Goal: Task Accomplishment & Management: Manage account settings

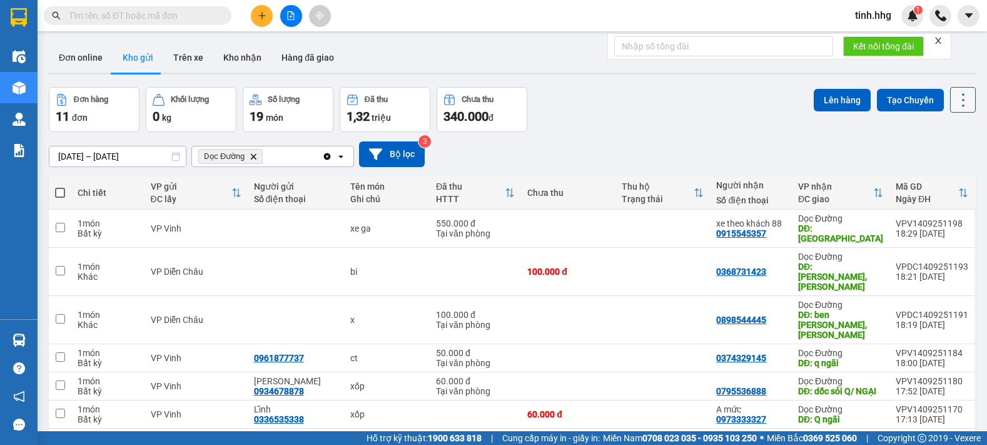
click at [954, 94] on icon at bounding box center [963, 100] width 18 height 18
click at [939, 179] on span "Làm mới" at bounding box center [936, 179] width 34 height 13
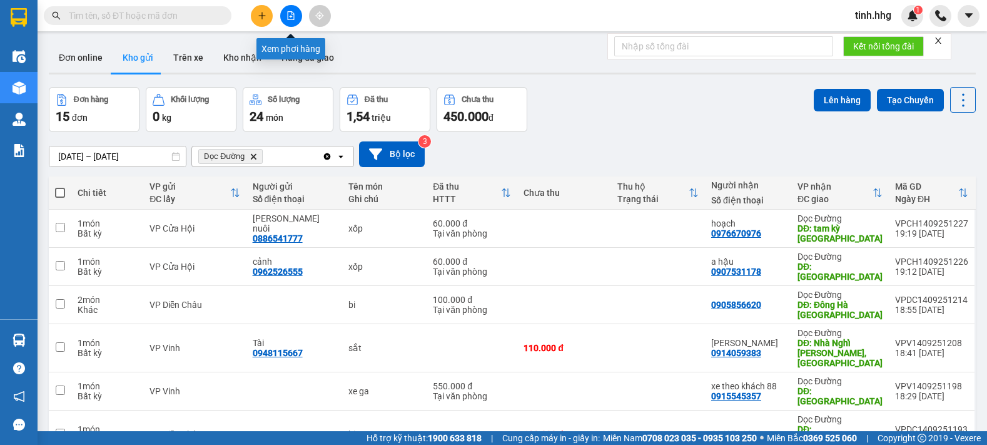
click at [285, 13] on button at bounding box center [291, 16] width 22 height 22
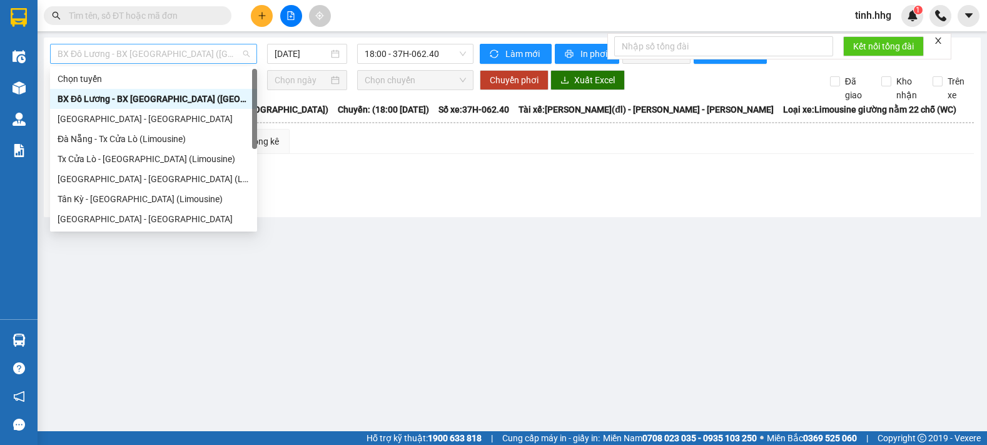
click at [223, 51] on span "BX Đô Lương - BX [GEOGRAPHIC_DATA] ([GEOGRAPHIC_DATA])" at bounding box center [154, 53] width 192 height 19
click at [427, 273] on main "BX Đô Lương - BX [GEOGRAPHIC_DATA] ([GEOGRAPHIC_DATA]) [DATE] 18:00 - 37H-062.4…" at bounding box center [493, 215] width 987 height 431
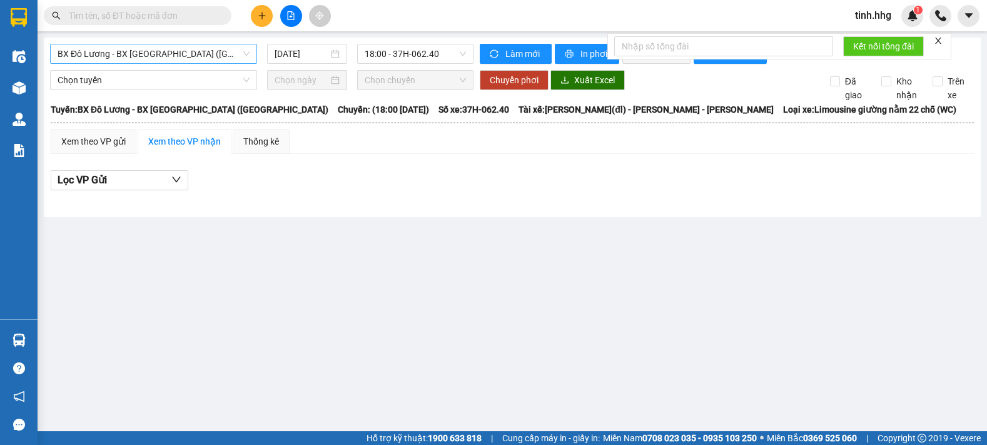
click at [210, 61] on span "BX Đô Lương - BX [GEOGRAPHIC_DATA] ([GEOGRAPHIC_DATA])" at bounding box center [154, 53] width 192 height 19
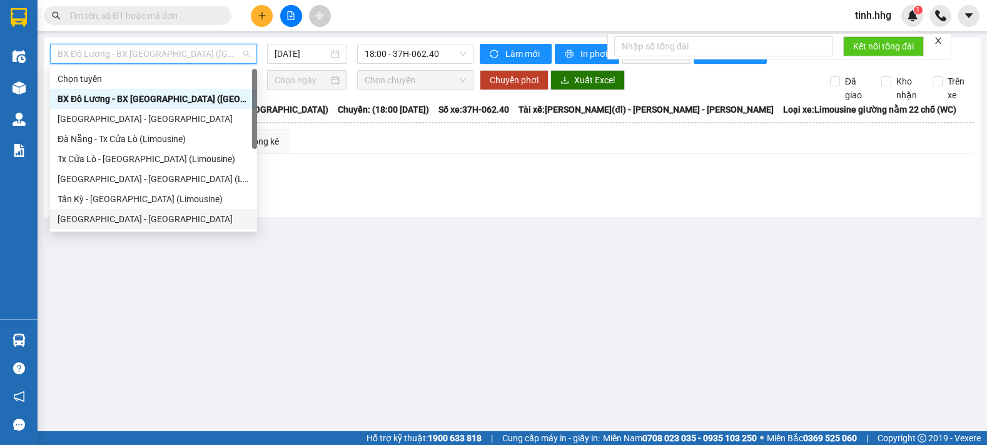
scroll to position [100, 0]
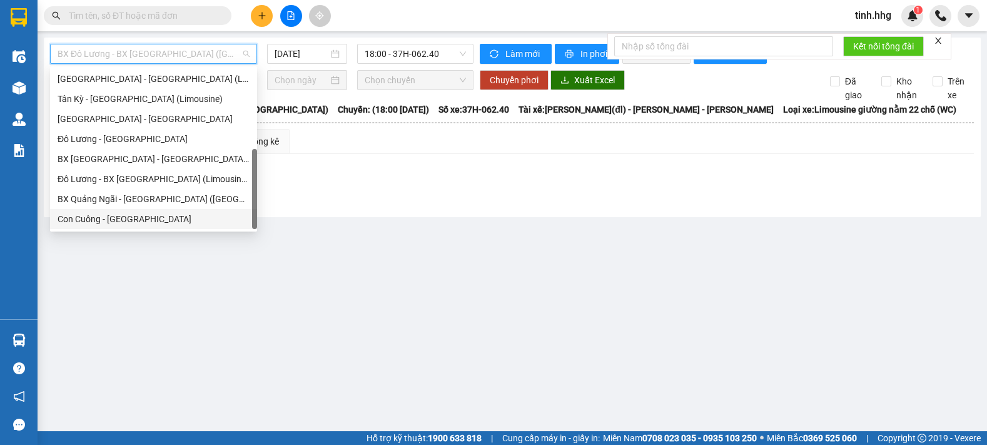
click at [131, 221] on div "Con Cuông - [GEOGRAPHIC_DATA]" at bounding box center [154, 219] width 192 height 14
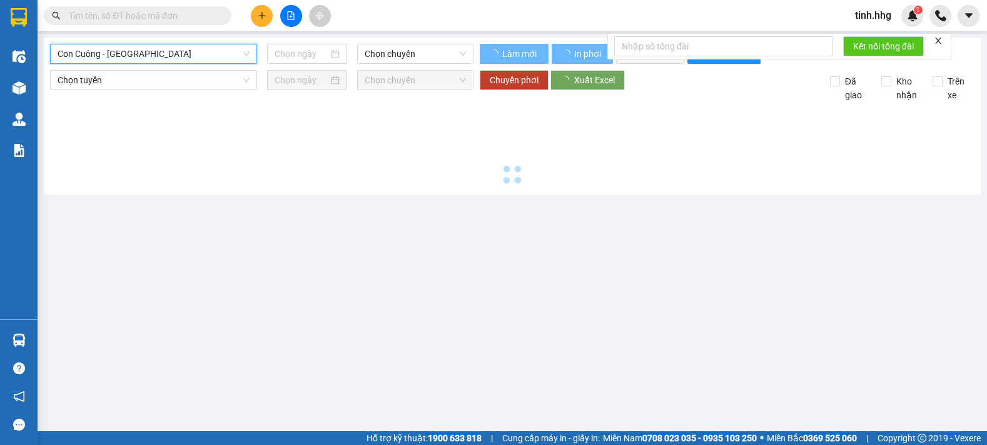
type input "[DATE]"
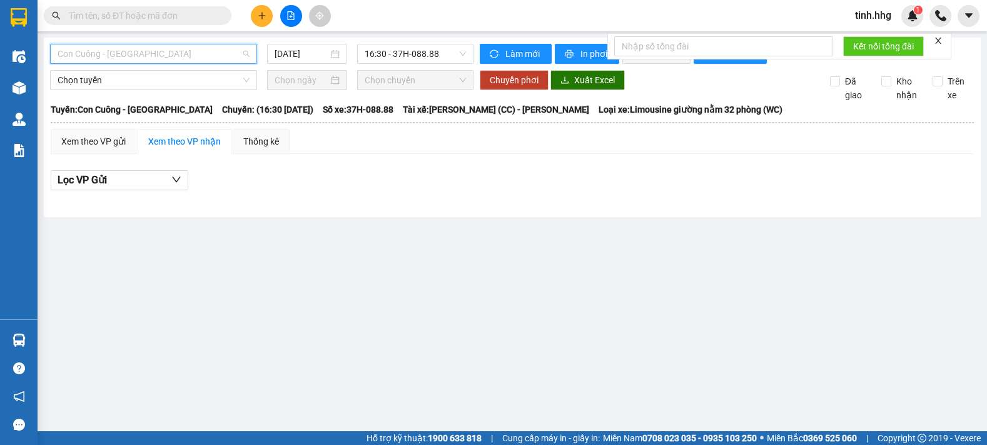
click at [218, 52] on span "Con Cuông - [GEOGRAPHIC_DATA]" at bounding box center [154, 53] width 192 height 19
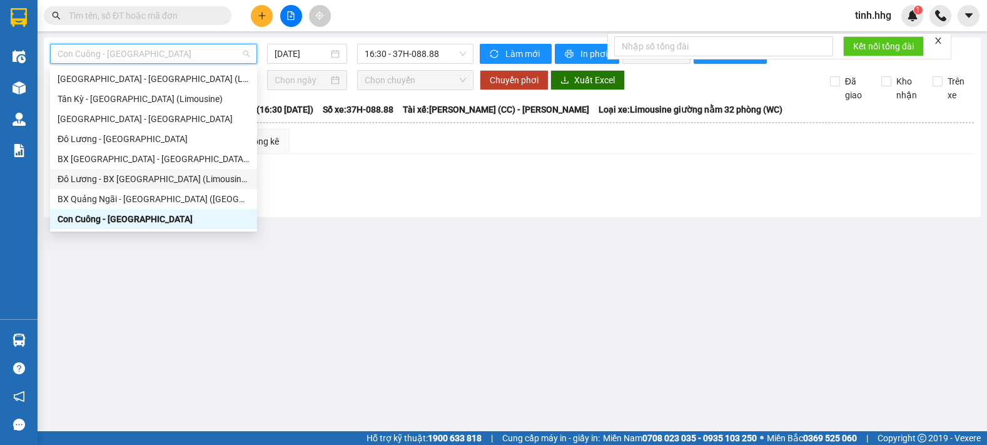
click at [183, 176] on div "Đô Lương - BX [GEOGRAPHIC_DATA] (Limousine 32 phòng)" at bounding box center [154, 179] width 192 height 14
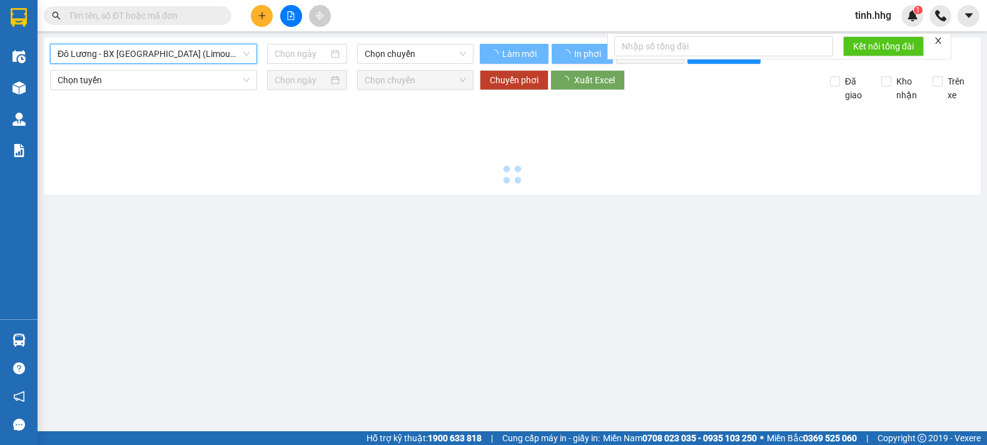
type input "[DATE]"
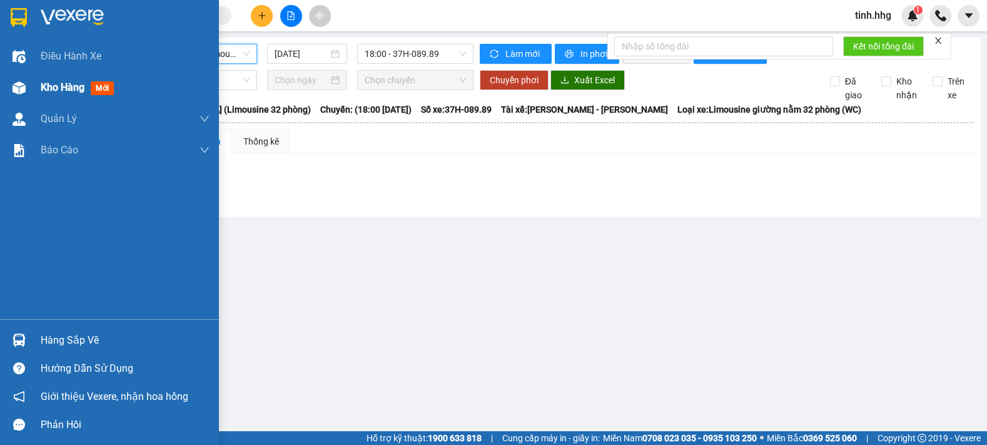
click at [46, 86] on span "Kho hàng" at bounding box center [63, 87] width 44 height 12
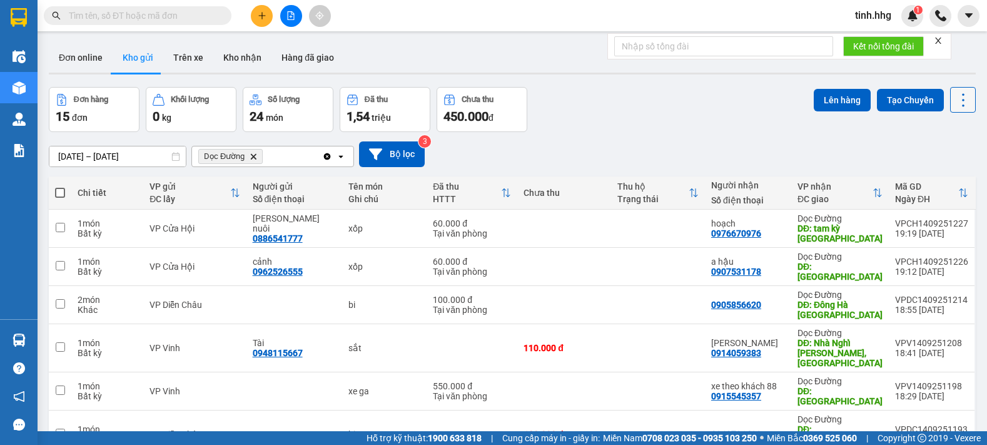
click at [954, 108] on icon at bounding box center [963, 100] width 18 height 18
click at [943, 177] on span "Làm mới" at bounding box center [936, 179] width 34 height 13
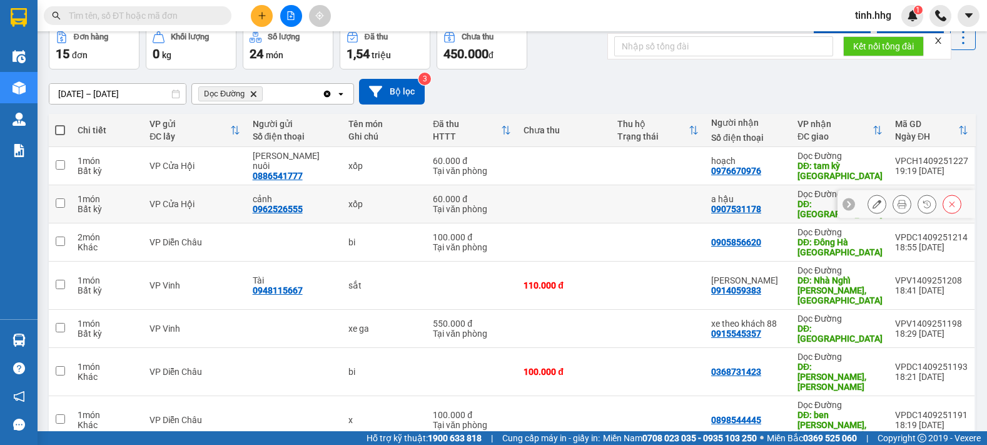
click at [632, 198] on td at bounding box center [658, 204] width 94 height 38
checkbox input "true"
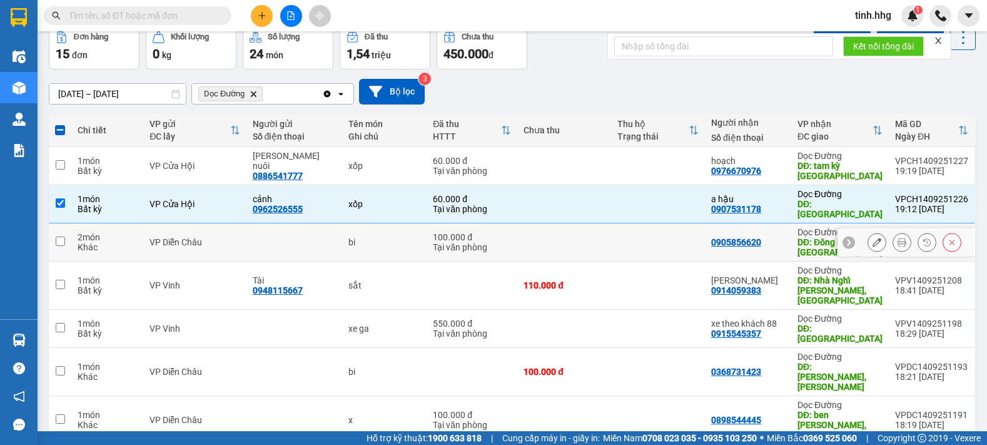
click at [687, 235] on td at bounding box center [658, 242] width 94 height 38
checkbox input "true"
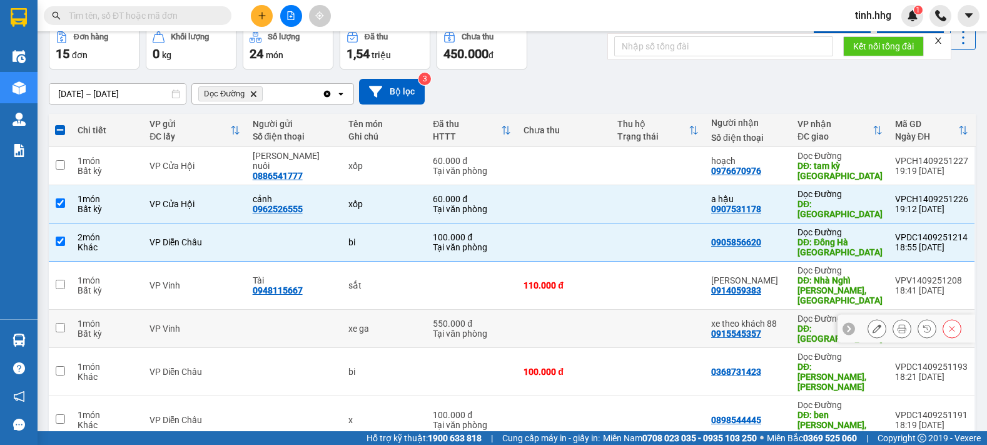
scroll to position [188, 0]
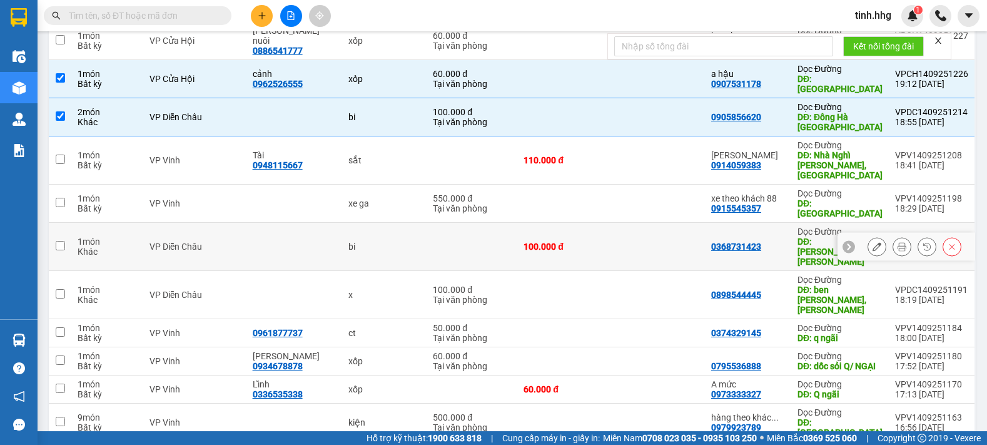
click at [664, 223] on td at bounding box center [658, 247] width 94 height 48
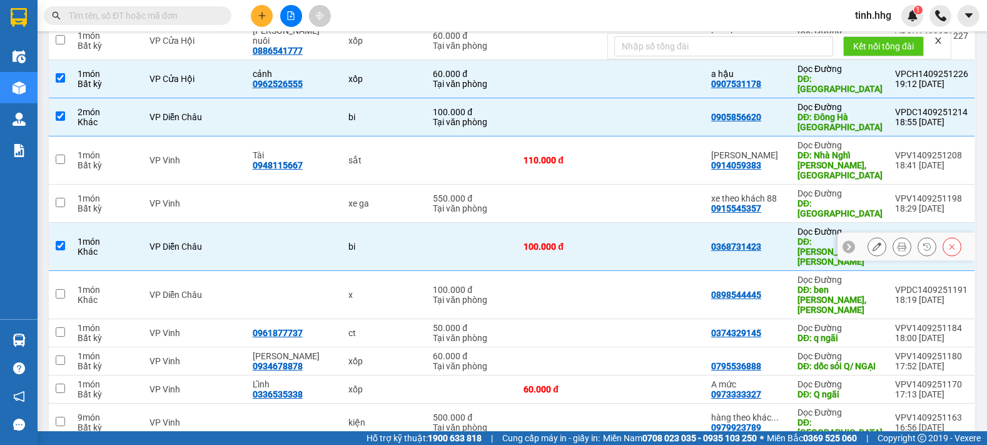
scroll to position [313, 0]
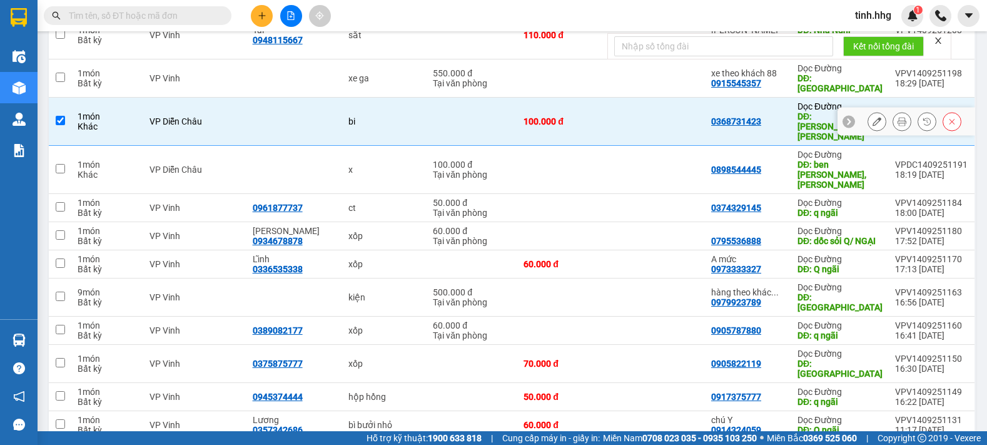
click at [59, 116] on input "checkbox" at bounding box center [60, 120] width 9 height 9
checkbox input "false"
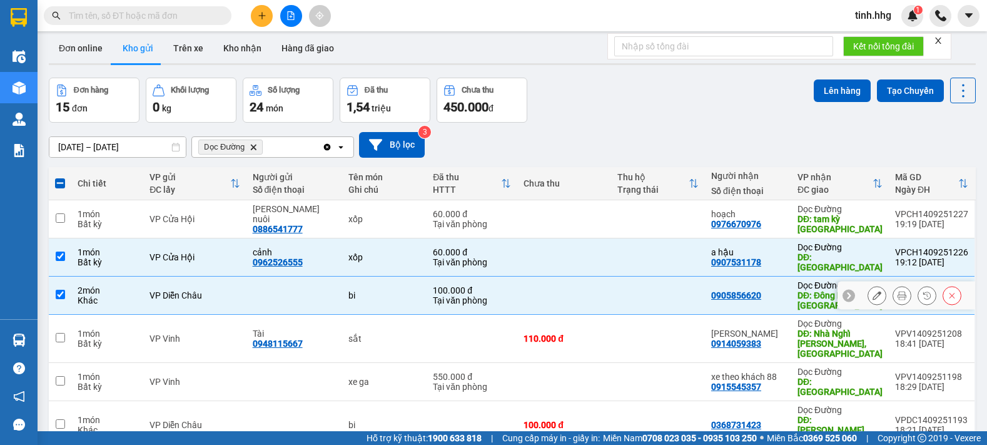
scroll to position [0, 0]
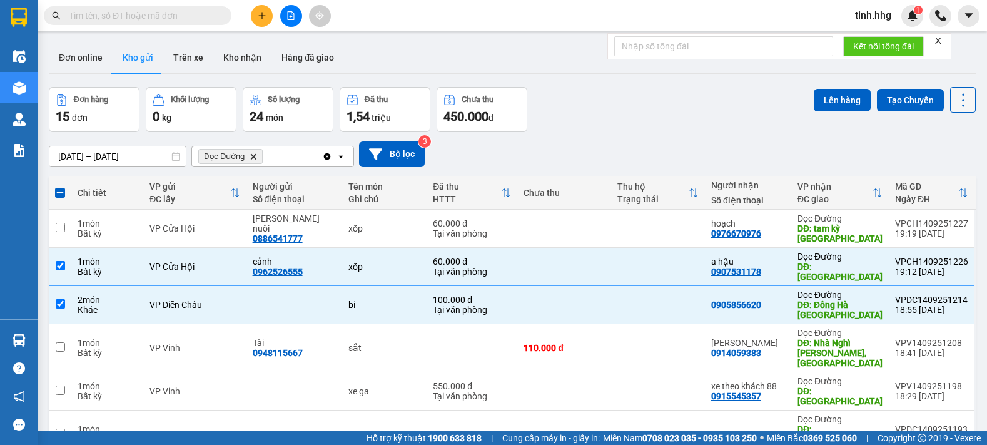
click at [954, 96] on icon at bounding box center [963, 100] width 18 height 18
click at [941, 179] on span "Làm mới" at bounding box center [936, 179] width 34 height 13
click at [674, 103] on div "Đơn hàng 15 đơn Khối lượng 0 kg Số lượng 24 món Đã thu 1,54 triệu Chưa thu 450.…" at bounding box center [512, 109] width 927 height 45
click at [63, 266] on input "checkbox" at bounding box center [60, 265] width 9 height 9
checkbox input "false"
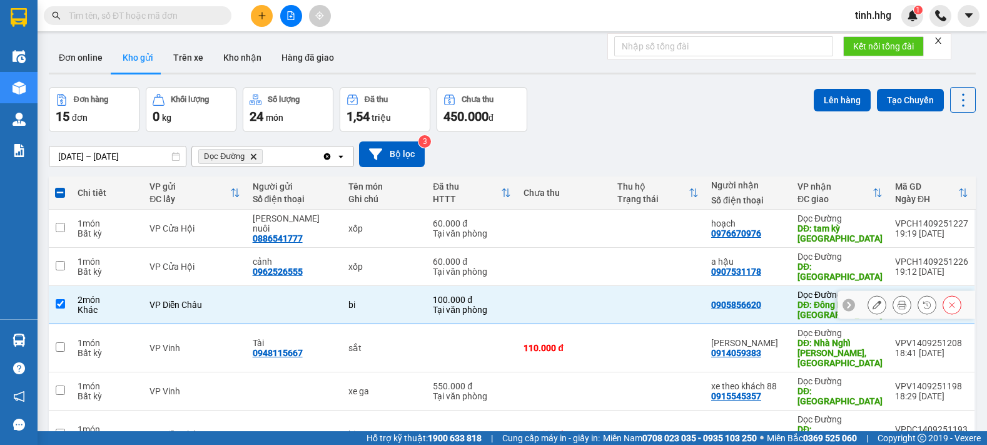
click at [63, 301] on input "checkbox" at bounding box center [60, 303] width 9 height 9
checkbox input "false"
